Goal: Task Accomplishment & Management: Manage account settings

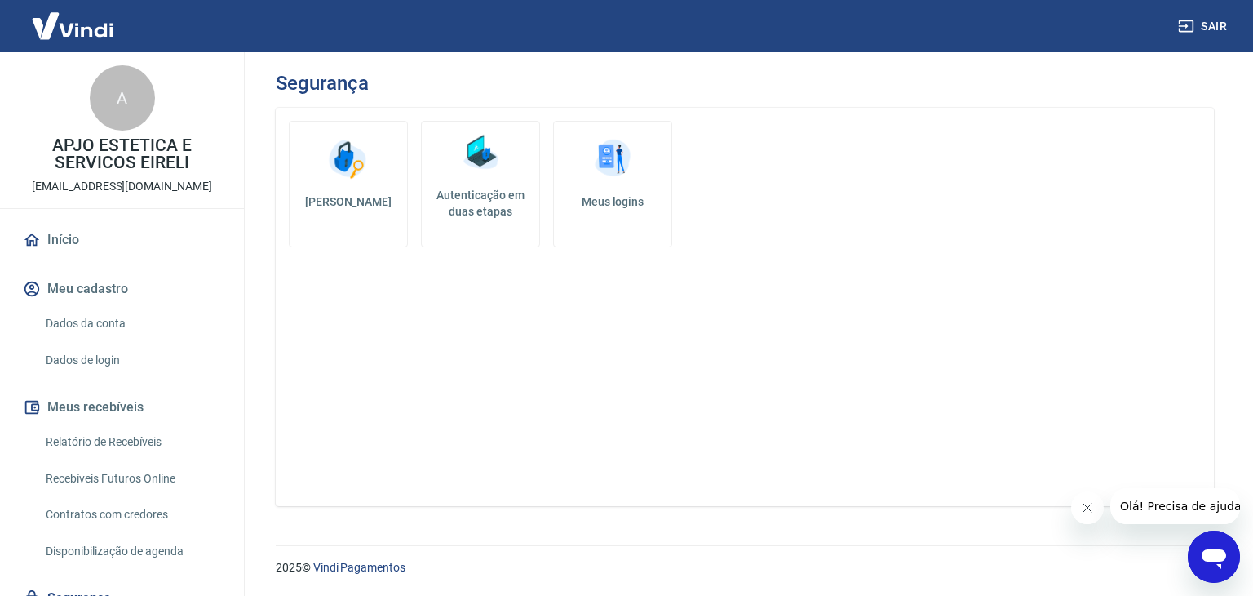
click at [481, 201] on h5 "Autenticação em duas etapas" at bounding box center [480, 203] width 104 height 33
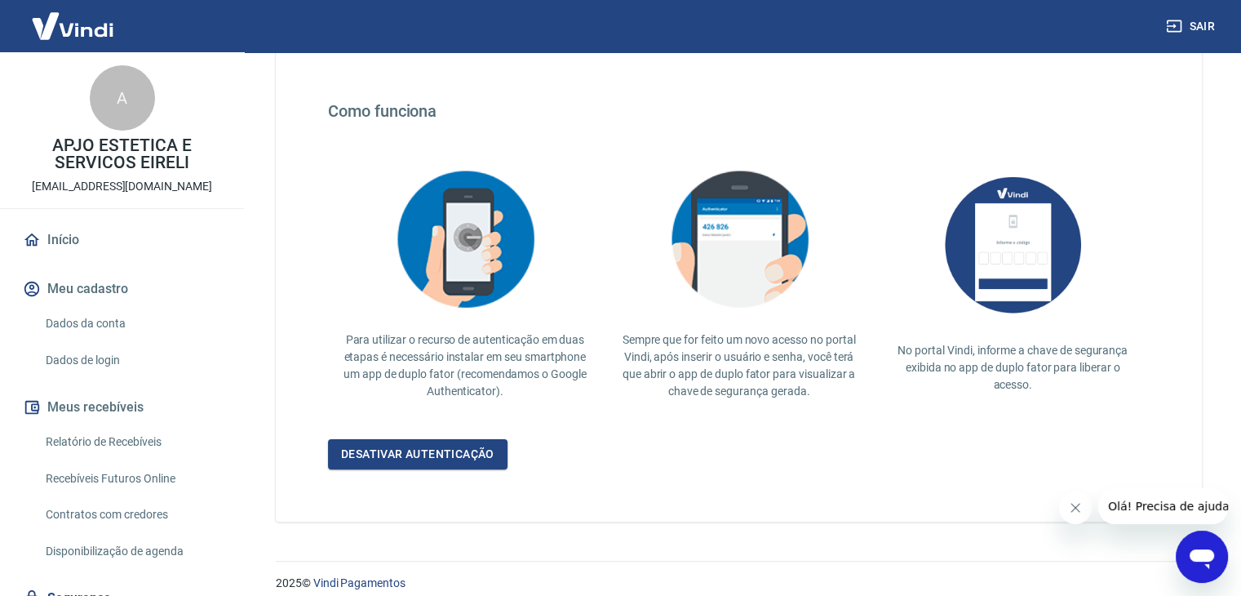
scroll to position [289, 0]
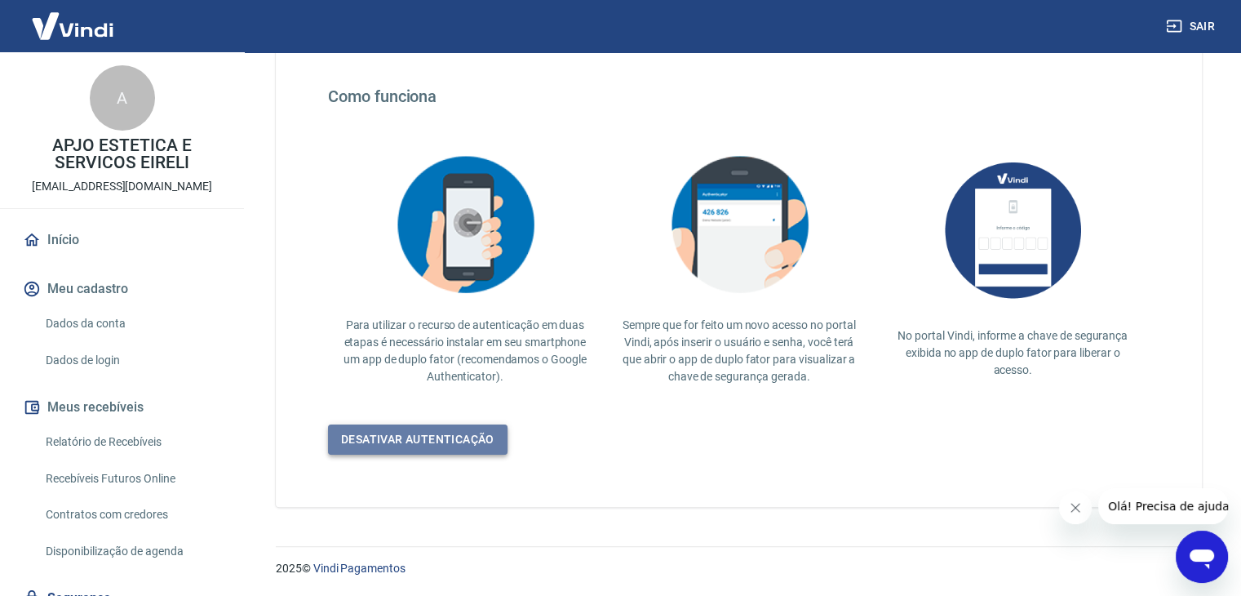
click at [472, 447] on link "Desativar autenticação" at bounding box center [417, 439] width 179 height 30
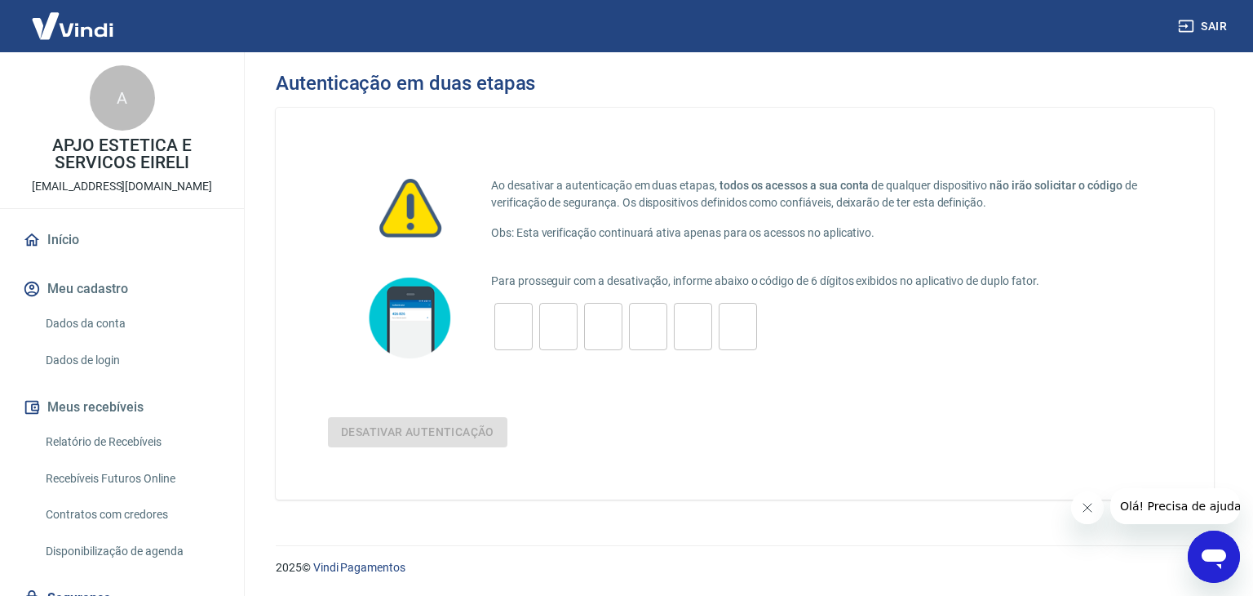
click at [532, 414] on form "Para prosseguir com a desativação, informe abaixo o código de 6 dígitos exibido…" at bounding box center [745, 359] width 834 height 176
click at [507, 333] on input "tel" at bounding box center [513, 326] width 38 height 35
click at [1172, 515] on button "Olá! Precisa de ajuda?" at bounding box center [1183, 506] width 147 height 36
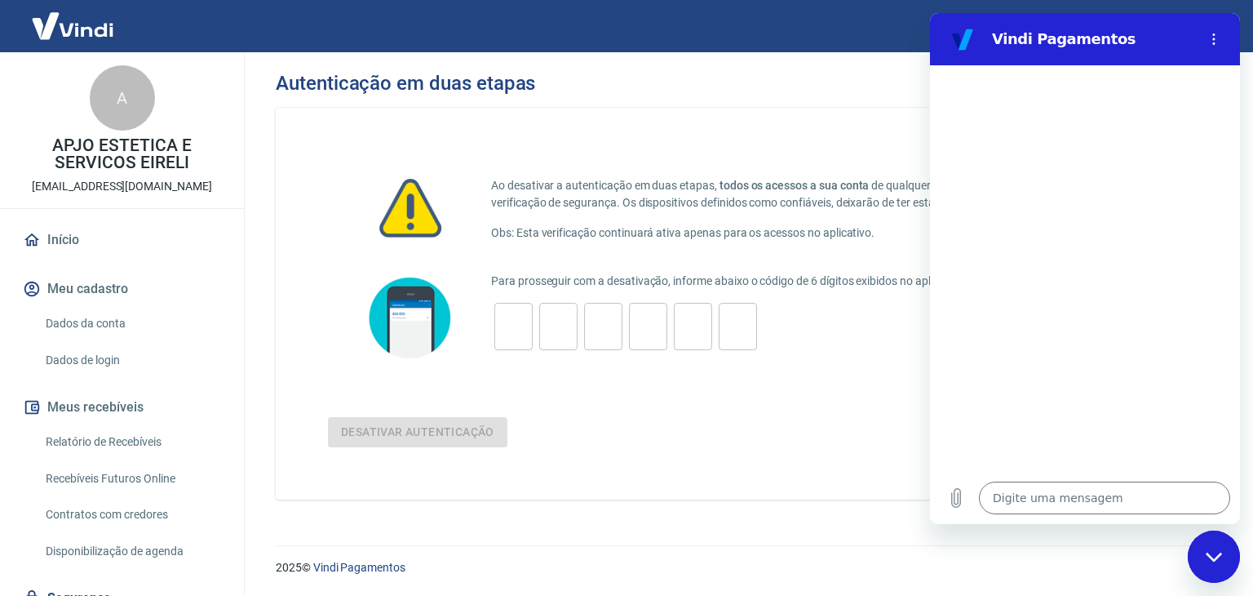
click at [878, 398] on form "Para prosseguir com a desativação, informe abaixo o código de 6 dígitos exibido…" at bounding box center [745, 359] width 834 height 176
click at [1211, 39] on icon "Menu de opções" at bounding box center [1213, 39] width 13 height 13
click at [842, 350] on div "​ ​ ​ ​ ​ ​" at bounding box center [826, 326] width 671 height 47
drag, startPoint x: 1149, startPoint y: 25, endPoint x: 1121, endPoint y: 171, distance: 147.8
click at [1121, 171] on div "Vindi Pagamentos Digite uma mensagem x" at bounding box center [1085, 268] width 310 height 511
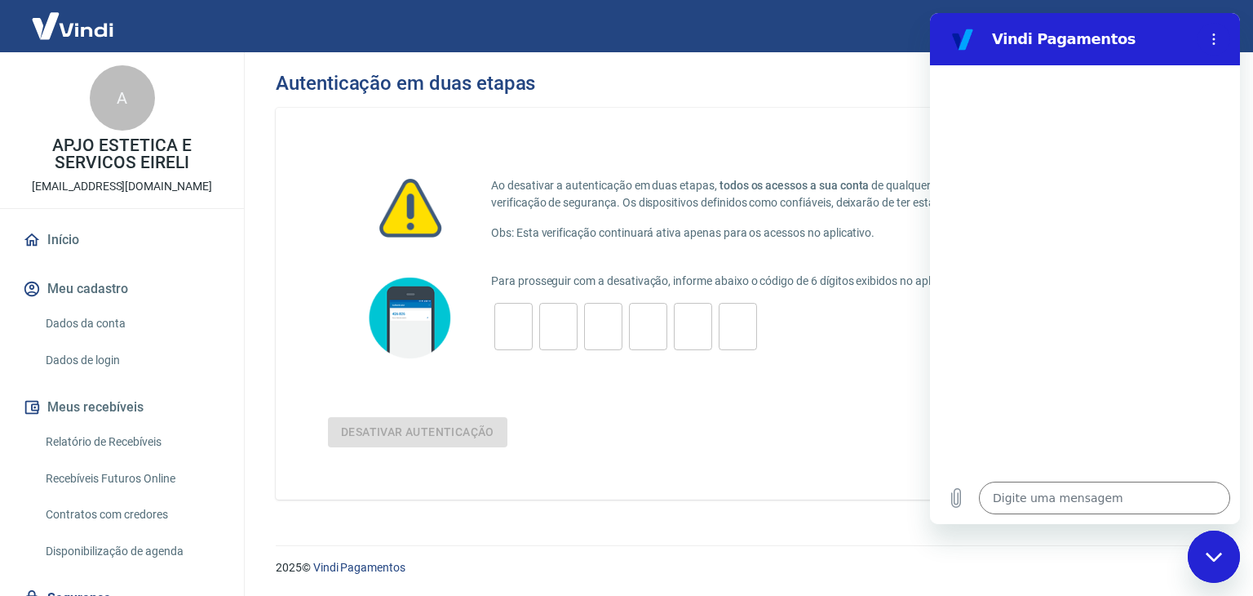
click at [485, 361] on div at bounding box center [409, 318] width 163 height 94
click at [516, 340] on input "tel" at bounding box center [513, 326] width 38 height 35
click at [591, 339] on input "tel" at bounding box center [603, 326] width 38 height 35
click at [427, 323] on img at bounding box center [410, 318] width 98 height 94
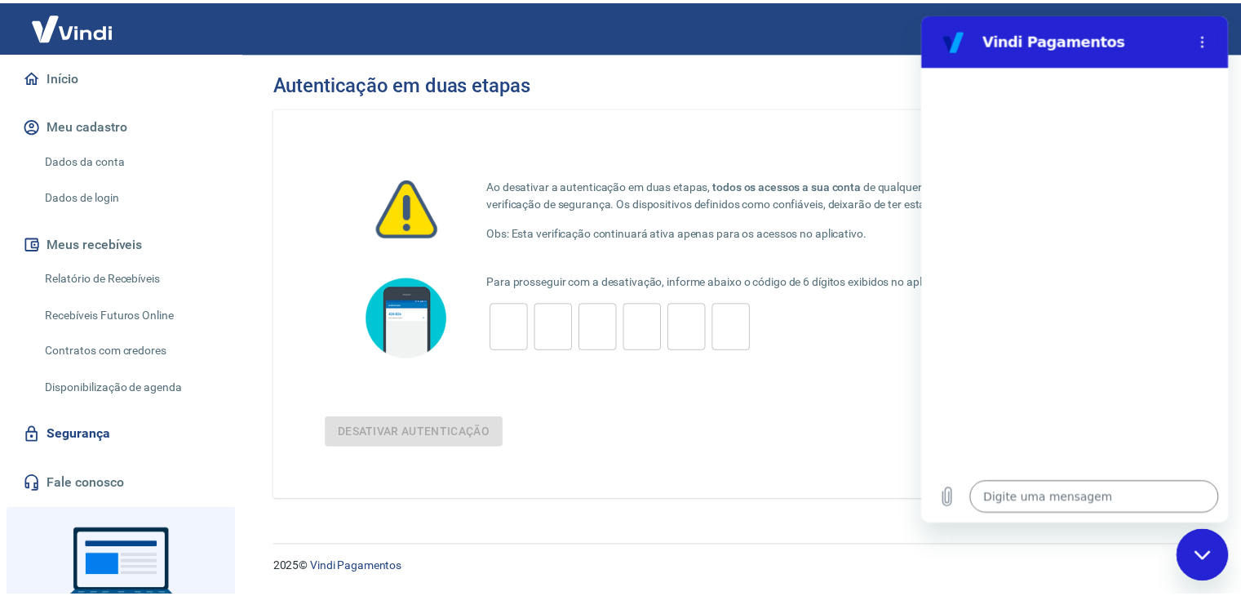
scroll to position [245, 0]
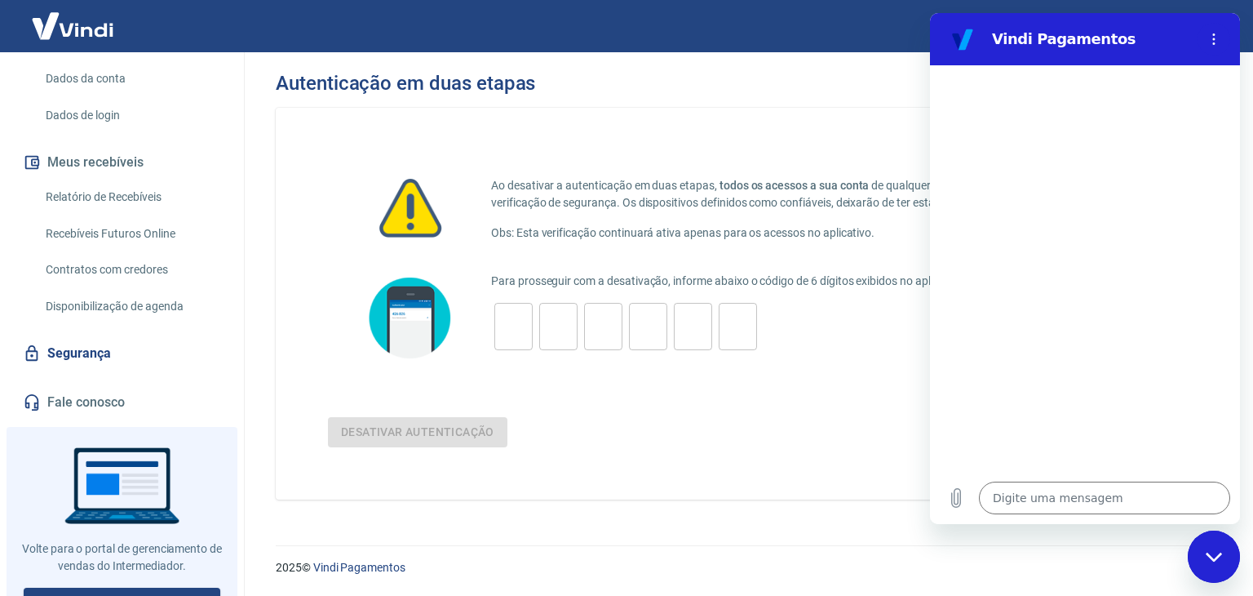
click at [72, 353] on link "Segurança" at bounding box center [122, 353] width 205 height 36
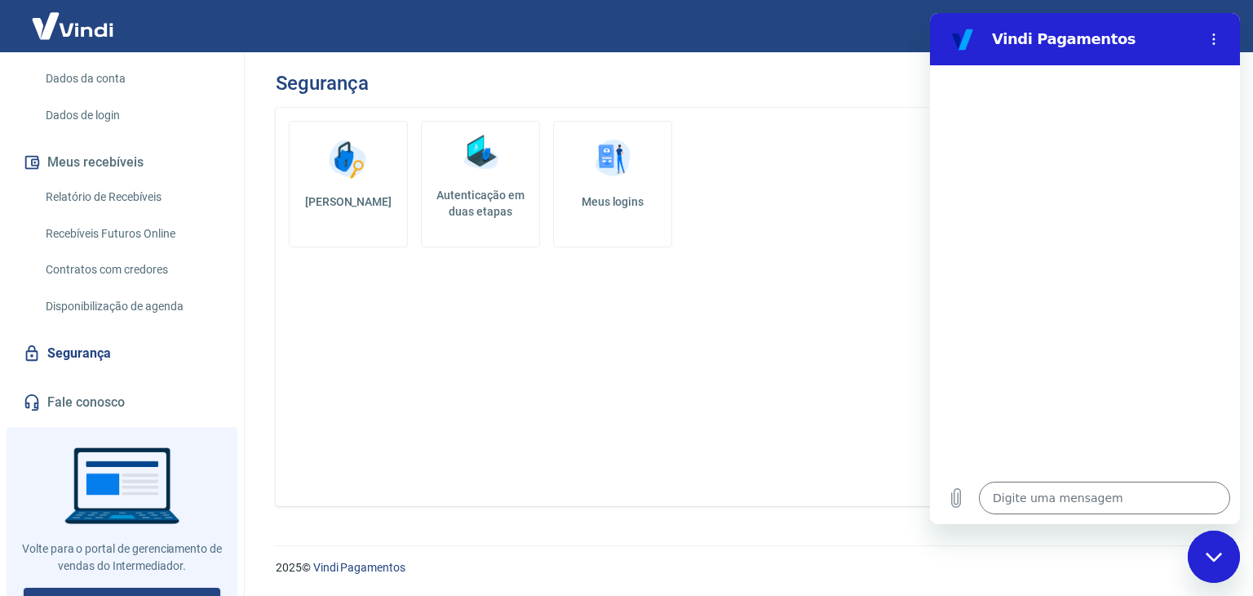
click at [463, 194] on h5 "Autenticação em duas etapas" at bounding box center [480, 203] width 104 height 33
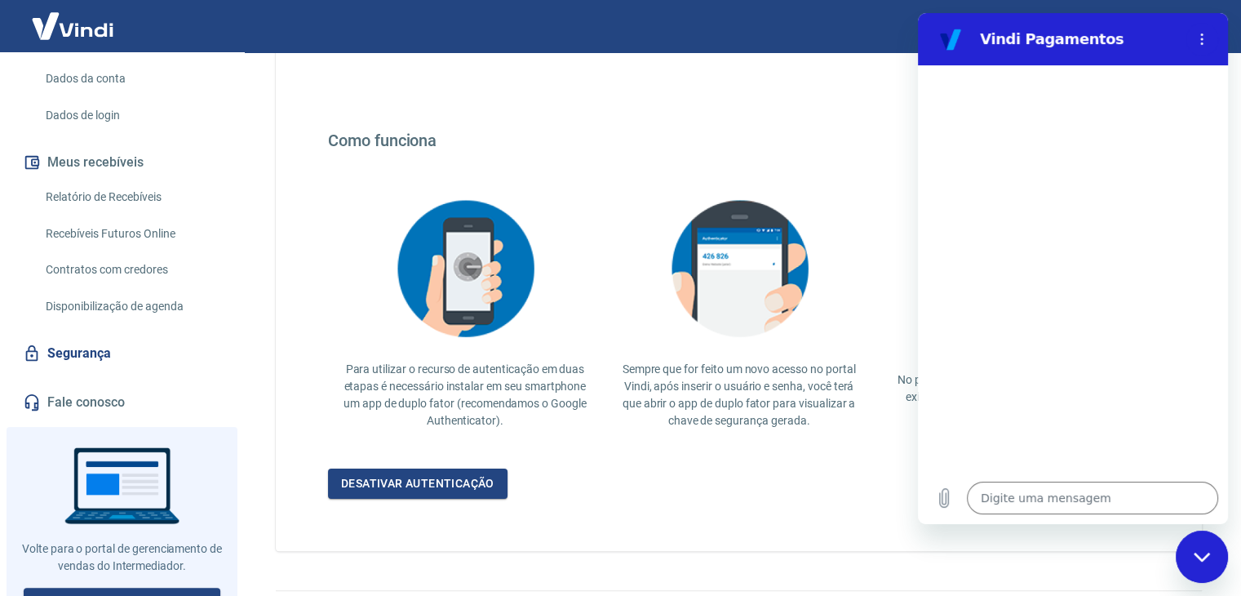
scroll to position [289, 0]
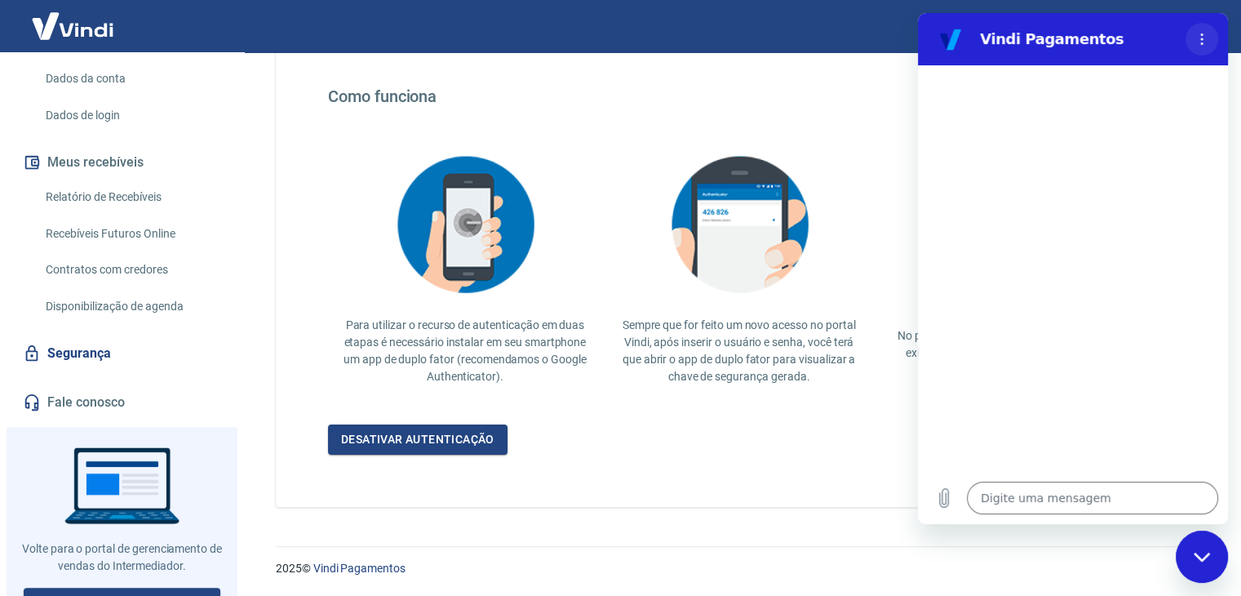
click at [1202, 37] on icon "Menu de opções" at bounding box center [1201, 39] width 13 height 13
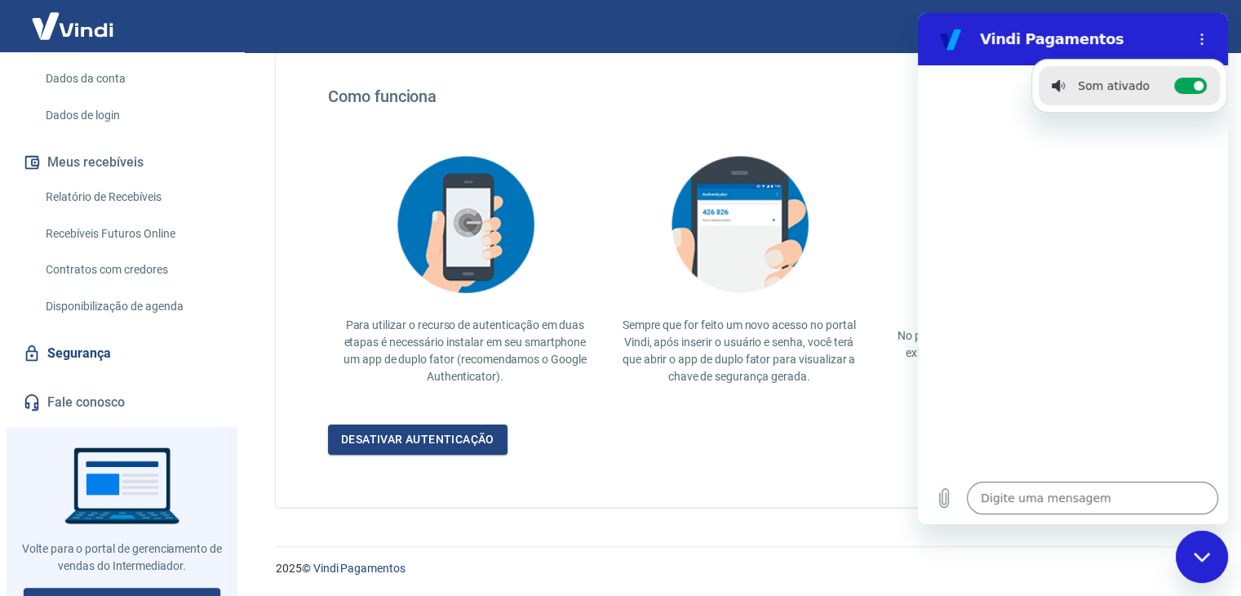
click at [782, 503] on div "Para a Vindi, a segurança dos seus dados vem sempre em primeiro lugar. Por isso…" at bounding box center [739, 163] width 926 height 688
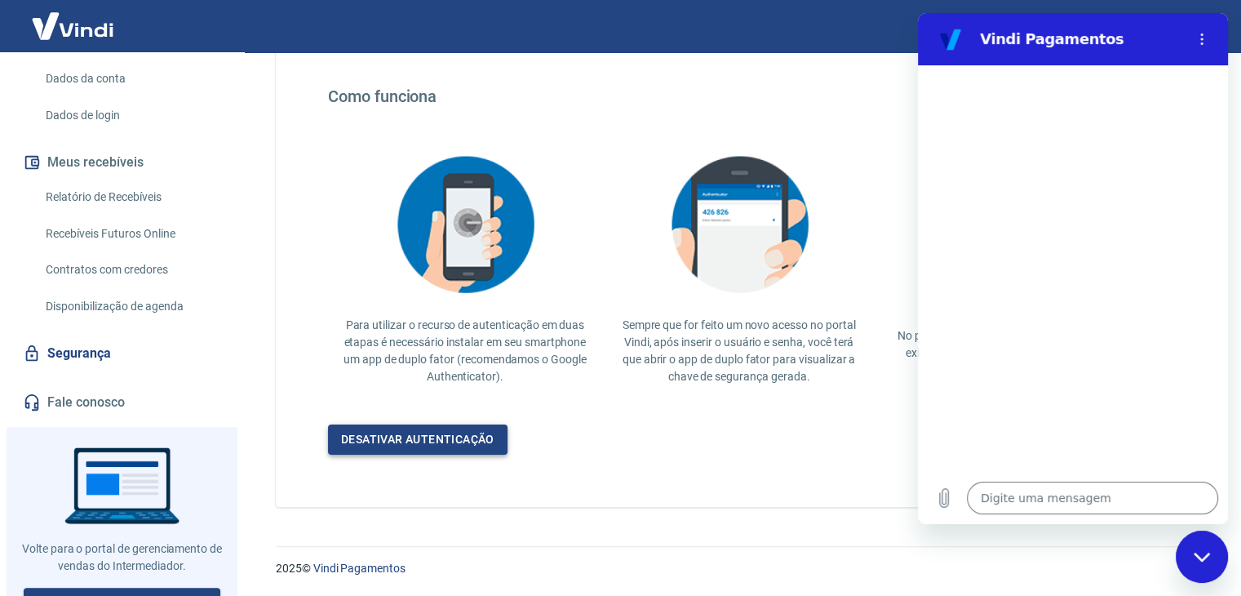
click at [347, 442] on link "Desativar autenticação" at bounding box center [417, 439] width 179 height 30
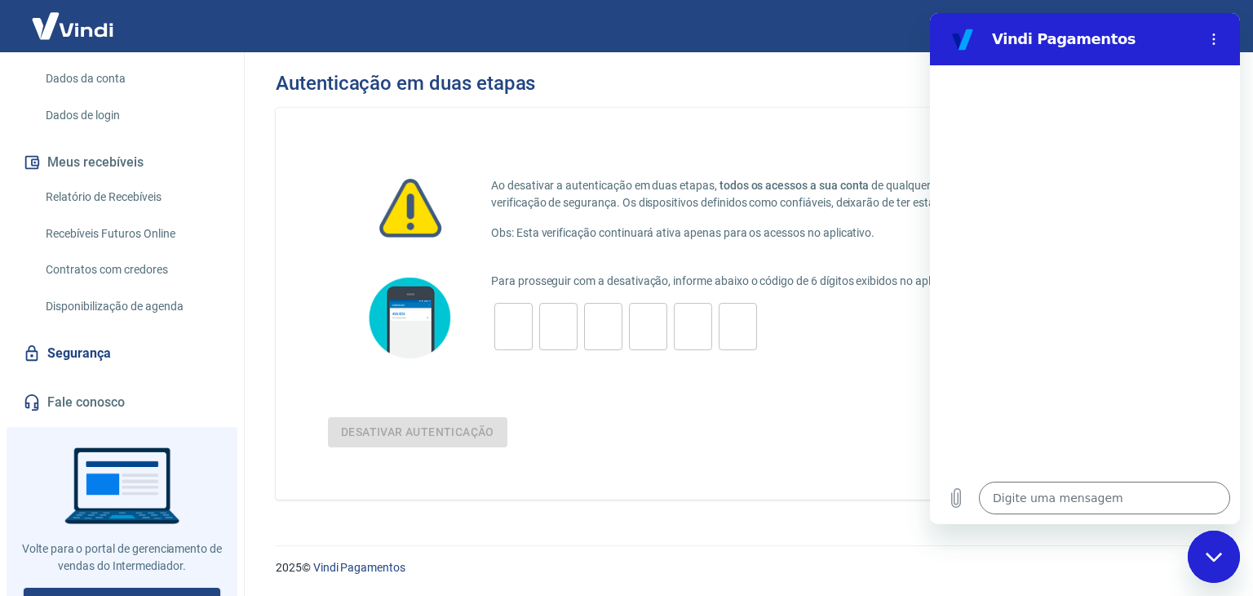
drag, startPoint x: 379, startPoint y: 415, endPoint x: 303, endPoint y: 403, distance: 76.9
drag, startPoint x: 303, startPoint y: 403, endPoint x: 917, endPoint y: 2, distance: 732.7
click at [917, 2] on div "Sair" at bounding box center [626, 26] width 1253 height 52
click at [1208, 547] on div "Fechar janela de mensagens" at bounding box center [1213, 556] width 49 height 49
type textarea "x"
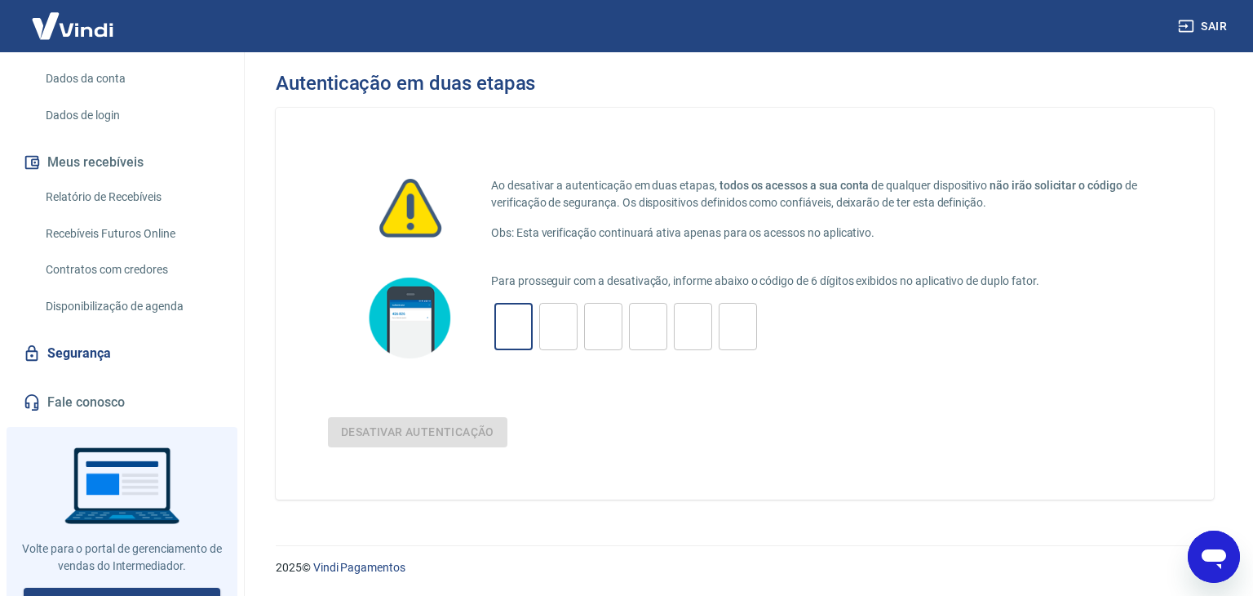
click at [517, 309] on input "tel" at bounding box center [513, 326] width 38 height 35
